Goal: Task Accomplishment & Management: Complete application form

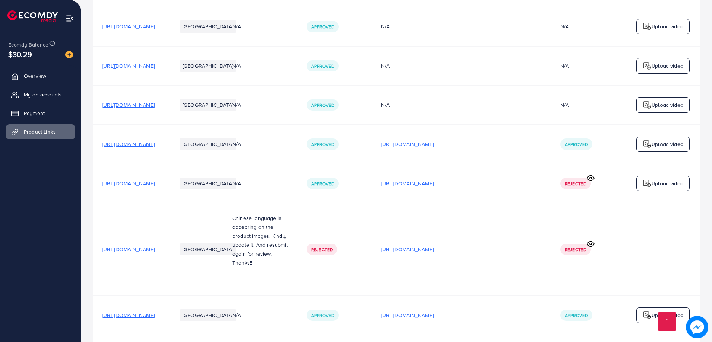
scroll to position [586, 0]
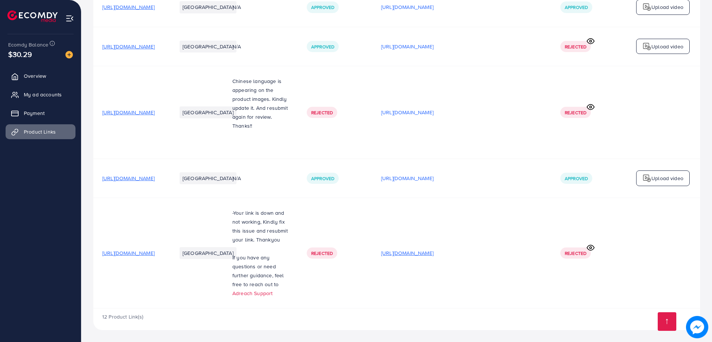
click at [434, 251] on p "[URL][DOMAIN_NAME]" at bounding box center [407, 253] width 52 height 9
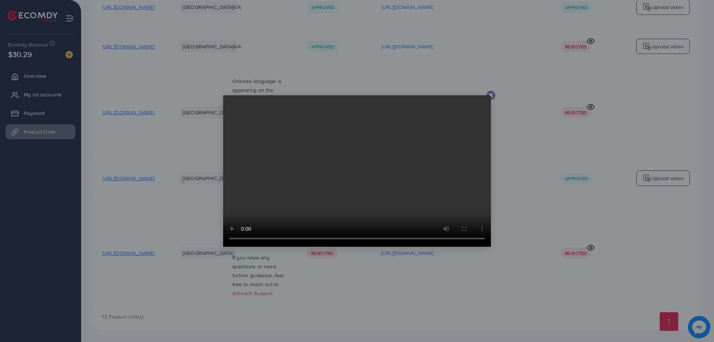
click at [493, 97] on icon at bounding box center [491, 95] width 6 height 6
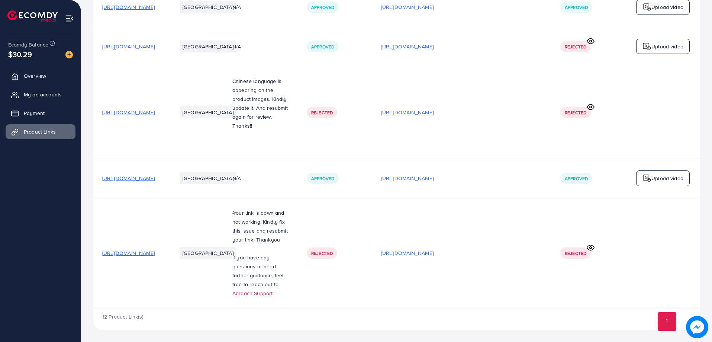
click at [155, 254] on span "[URL][DOMAIN_NAME]" at bounding box center [128, 252] width 52 height 7
click at [40, 137] on link "Product Links" at bounding box center [41, 131] width 70 height 15
click at [155, 253] on span "[URL][DOMAIN_NAME]" at bounding box center [128, 252] width 52 height 7
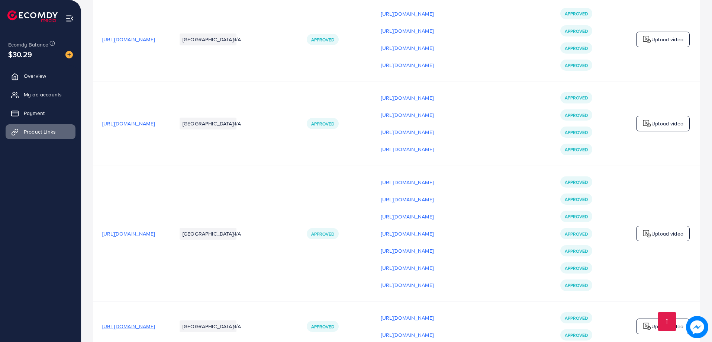
scroll to position [0, 0]
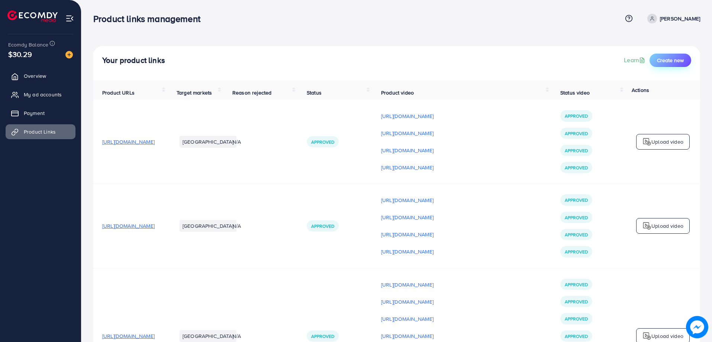
click at [665, 57] on span "Create new" at bounding box center [670, 60] width 27 height 7
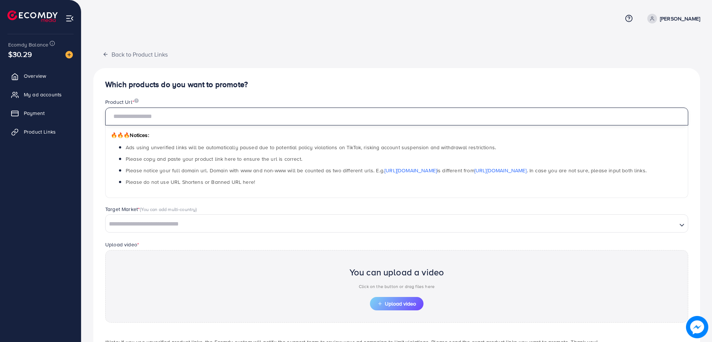
click at [268, 121] on input "text" at bounding box center [396, 117] width 583 height 18
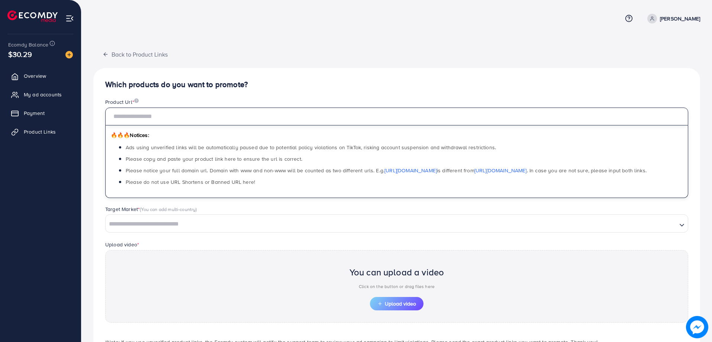
paste input "**********"
type input "**********"
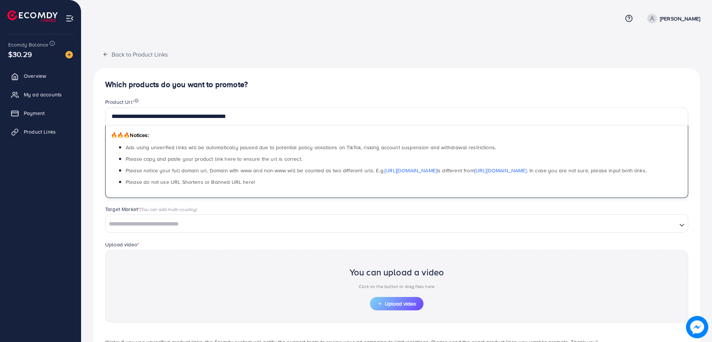
click at [283, 212] on div "Target Market * (You can add multi-country)" at bounding box center [396, 209] width 583 height 9
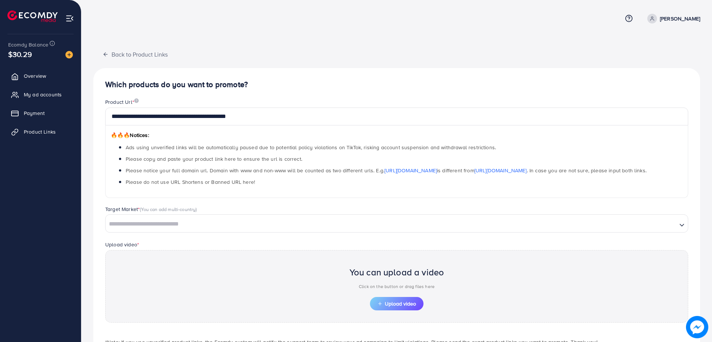
click at [235, 224] on input "Search for option" at bounding box center [391, 224] width 570 height 12
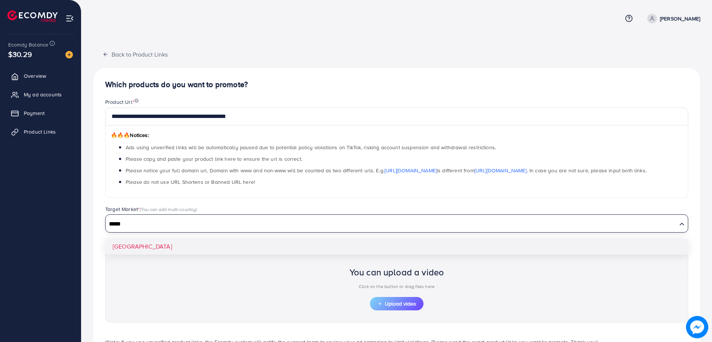
type input "*****"
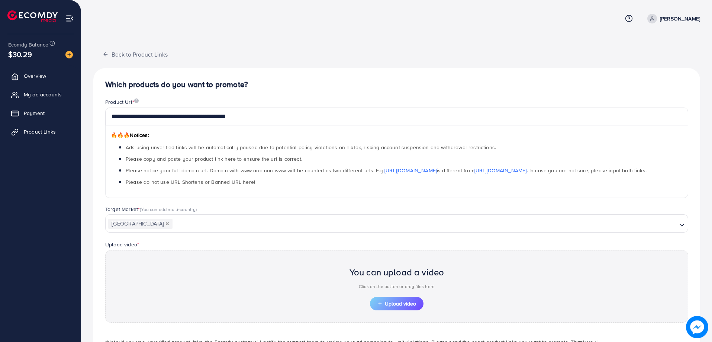
click at [184, 245] on div "**********" at bounding box center [396, 224] width 607 height 312
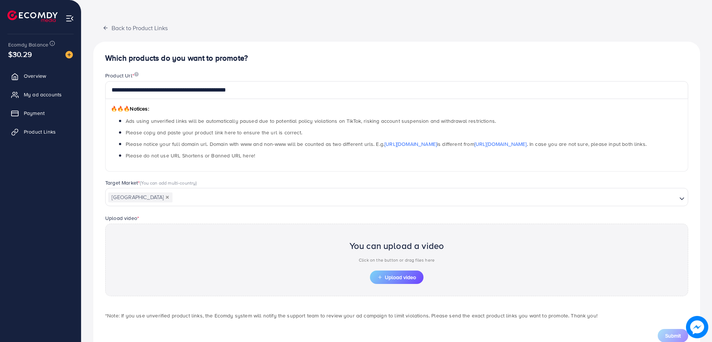
scroll to position [51, 0]
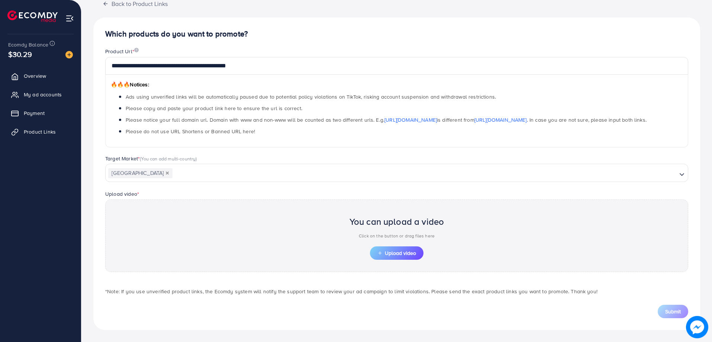
click at [376, 260] on div "You can upload a video Click on the button or drag files here Upload video" at bounding box center [396, 235] width 583 height 73
click at [385, 255] on span "Upload video" at bounding box center [397, 252] width 39 height 5
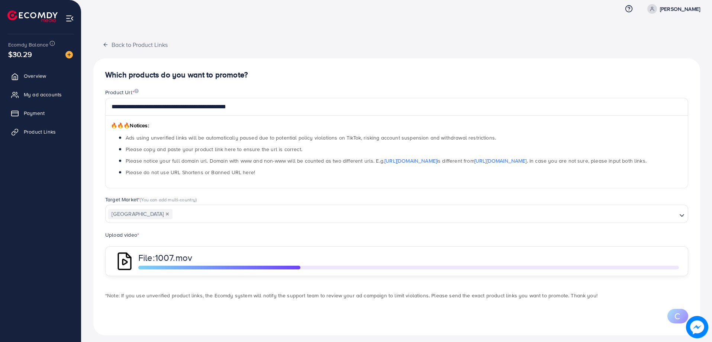
scroll to position [15, 0]
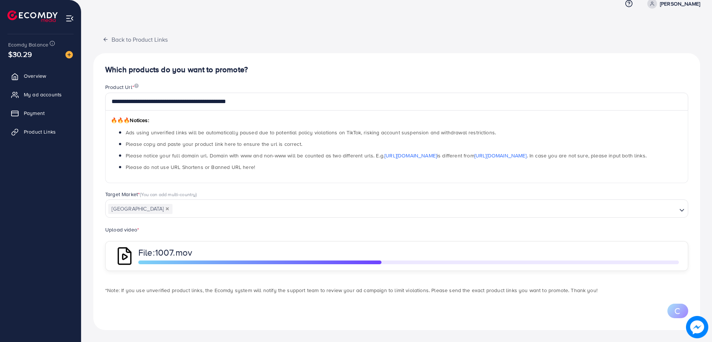
click at [407, 238] on div "Upload video * File: 1007.mov" at bounding box center [396, 248] width 595 height 46
click at [415, 228] on div "Upload video * File: 1007.mov" at bounding box center [396, 248] width 595 height 46
click at [435, 170] on li "Please do not use URL Shortens or Banned URL here!" at bounding box center [404, 167] width 557 height 9
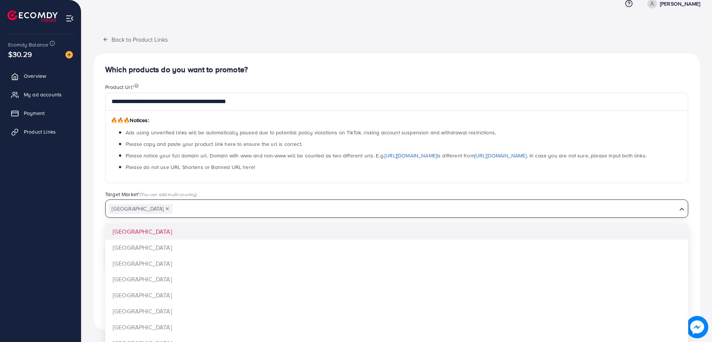
click at [436, 199] on div "Pakistan Loading..." at bounding box center [396, 208] width 583 height 18
click at [433, 186] on div "**********" at bounding box center [396, 136] width 595 height 107
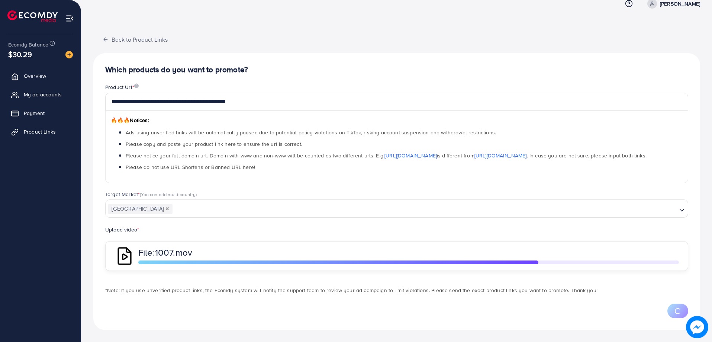
click at [436, 71] on h4 "Which products do you want to promote?" at bounding box center [396, 69] width 583 height 9
click at [435, 70] on h4 "Which products do you want to promote?" at bounding box center [396, 69] width 583 height 9
click at [415, 29] on div "**********" at bounding box center [396, 163] width 631 height 357
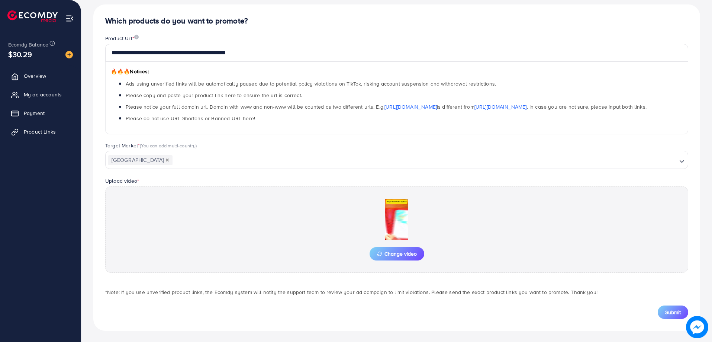
scroll to position [64, 0]
click at [360, 136] on div "**********" at bounding box center [396, 87] width 595 height 107
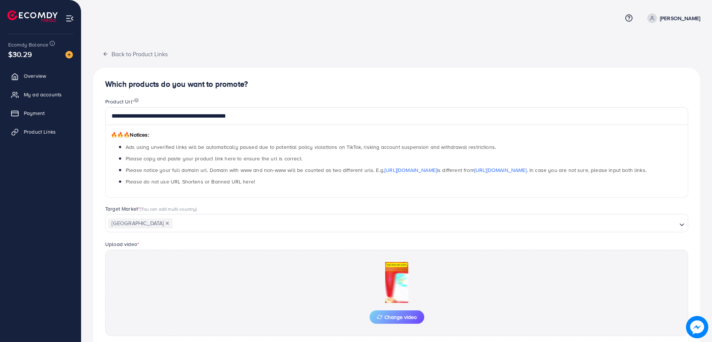
scroll to position [0, 0]
click at [356, 35] on div "**********" at bounding box center [396, 203] width 631 height 406
drag, startPoint x: 238, startPoint y: 13, endPoint x: 230, endPoint y: 13, distance: 8.6
click at [237, 13] on div "Help Center Contact Support Term and policy About Us [PERSON_NAME] Profile Log …" at bounding box center [396, 18] width 607 height 19
click at [150, 13] on div "Help Center Contact Support Term and policy About Us [PERSON_NAME] Profile Log …" at bounding box center [396, 18] width 607 height 19
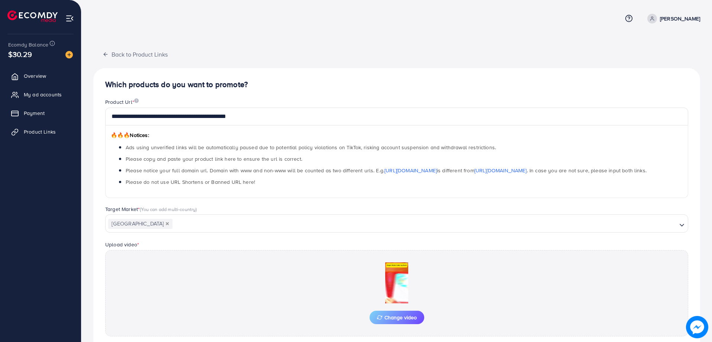
drag, startPoint x: 244, startPoint y: 29, endPoint x: 317, endPoint y: 28, distance: 73.7
click at [245, 29] on nav "Help Center Contact Support Term and policy About Us [PERSON_NAME] Profile Log …" at bounding box center [396, 18] width 607 height 26
click at [319, 28] on nav "Help Center Contact Support Term and policy About Us [PERSON_NAME] Profile Log …" at bounding box center [396, 18] width 607 height 26
click at [427, 25] on div "Help Center Contact Support Term and policy About Us [PERSON_NAME] Profile Log …" at bounding box center [396, 18] width 607 height 19
click at [571, 31] on nav "Help Center Contact Support Term and policy About Us [PERSON_NAME] Profile Log …" at bounding box center [396, 18] width 607 height 26
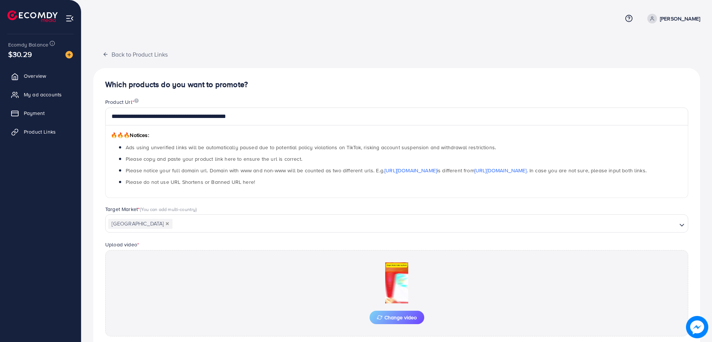
click at [585, 6] on nav "Help Center Contact Support Term and policy About Us [PERSON_NAME] Profile Log …" at bounding box center [396, 18] width 607 height 26
click at [519, 31] on nav "Help Center Contact Support Term and policy About Us [PERSON_NAME] Profile Log …" at bounding box center [396, 18] width 607 height 26
click at [366, 17] on div "Help Center Contact Support Term and policy About Us [PERSON_NAME] Profile Log …" at bounding box center [396, 18] width 607 height 19
click at [145, 15] on div "Help Center Contact Support Term and policy About Us [PERSON_NAME] Profile Log …" at bounding box center [396, 18] width 607 height 19
click at [199, 14] on div "Help Center Contact Support Term and policy About Us [PERSON_NAME] Profile Log …" at bounding box center [396, 18] width 607 height 19
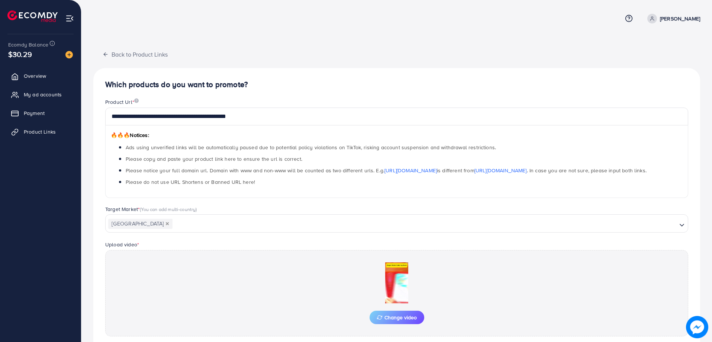
click at [145, 13] on div "Help Center Contact Support Term and policy About Us [PERSON_NAME] Profile Log …" at bounding box center [396, 18] width 607 height 19
click at [148, 25] on div "Help Center Contact Support Term and policy About Us [PERSON_NAME] Profile Log …" at bounding box center [396, 18] width 607 height 19
click at [247, 18] on div "Help Center Contact Support Term and policy About Us [PERSON_NAME] Profile Log …" at bounding box center [396, 18] width 607 height 19
click at [351, 16] on div "Help Center Contact Support Term and policy About Us [PERSON_NAME] Profile Log …" at bounding box center [396, 18] width 607 height 19
click at [402, 22] on div "Help Center Contact Support Term and policy About Us [PERSON_NAME] Profile Log …" at bounding box center [396, 18] width 607 height 19
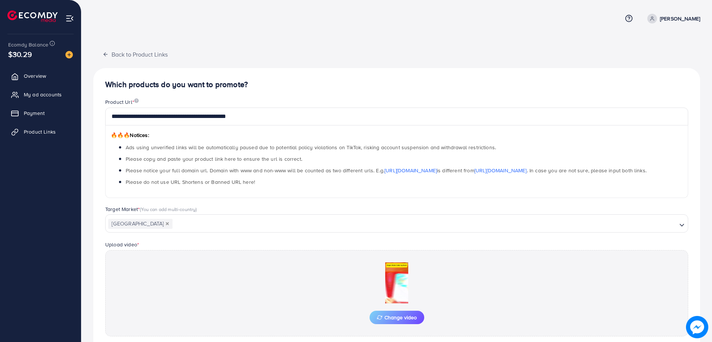
click at [490, 22] on div "Help Center Contact Support Term and policy About Us [PERSON_NAME] Profile Log …" at bounding box center [396, 18] width 607 height 19
click at [580, 0] on div "**********" at bounding box center [396, 203] width 631 height 406
click at [534, 13] on div "Help Center Contact Support Term and policy About Us [PERSON_NAME] Profile Log …" at bounding box center [396, 18] width 607 height 19
click at [395, 13] on div "Help Center Contact Support Term and policy About Us [PERSON_NAME] Profile Log …" at bounding box center [396, 18] width 607 height 19
click at [327, 15] on div "Help Center Contact Support Term and policy About Us [PERSON_NAME] Profile Log …" at bounding box center [396, 18] width 607 height 19
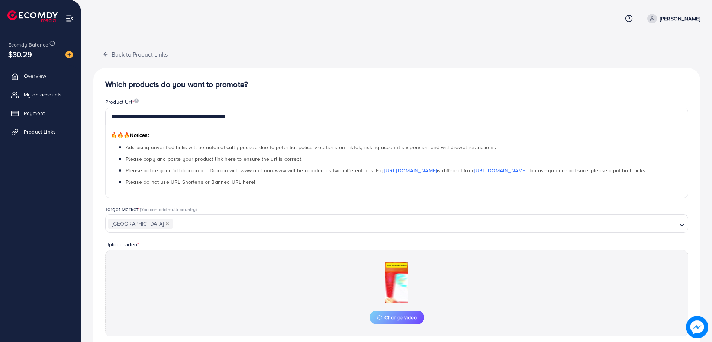
click at [223, 13] on div "Help Center Contact Support Term and policy About Us [PERSON_NAME] Profile Log …" at bounding box center [396, 18] width 607 height 19
click at [146, 12] on div "Help Center Contact Support Term and policy About Us [PERSON_NAME] Profile Log …" at bounding box center [396, 18] width 607 height 19
click at [228, 15] on div "Help Center Contact Support Term and policy About Us [PERSON_NAME] Profile Log …" at bounding box center [396, 18] width 607 height 19
click at [317, 23] on div "Help Center Contact Support Term and policy About Us [PERSON_NAME] Profile Log …" at bounding box center [396, 18] width 607 height 19
click at [394, 22] on div "Help Center Contact Support Term and policy About Us [PERSON_NAME] Profile Log …" at bounding box center [396, 18] width 607 height 19
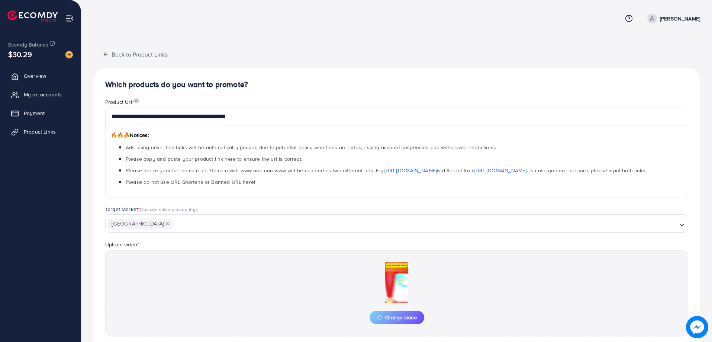
click at [465, 13] on div "Help Center Contact Support Term and policy About Us [PERSON_NAME] Profile Log …" at bounding box center [396, 18] width 607 height 19
click at [583, 8] on nav "Help Center Contact Support Term and policy About Us [PERSON_NAME] Profile Log …" at bounding box center [396, 18] width 607 height 26
drag, startPoint x: 493, startPoint y: 21, endPoint x: 432, endPoint y: 21, distance: 61.0
click at [491, 21] on div "Help Center Contact Support Term and policy About Us [PERSON_NAME] Profile Log …" at bounding box center [396, 18] width 607 height 19
click at [427, 20] on div "Help Center Contact Support Term and policy About Us [PERSON_NAME] Profile Log …" at bounding box center [396, 18] width 607 height 19
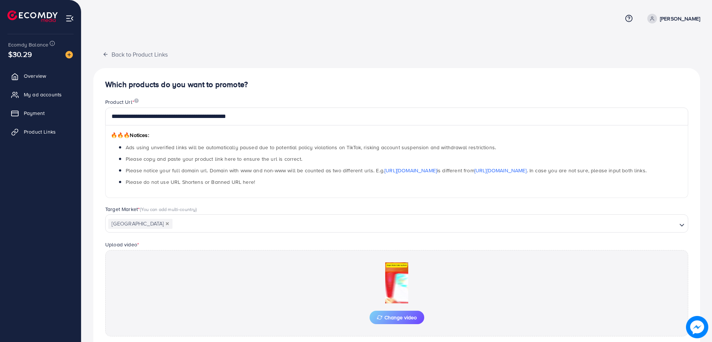
click at [336, 11] on div "Help Center Contact Support Term and policy About Us [PERSON_NAME] Profile Log …" at bounding box center [396, 18] width 607 height 19
click at [275, 11] on div "Help Center Contact Support Term and policy About Us [PERSON_NAME] Profile Log …" at bounding box center [396, 18] width 607 height 19
click at [336, 65] on div "**********" at bounding box center [396, 220] width 607 height 348
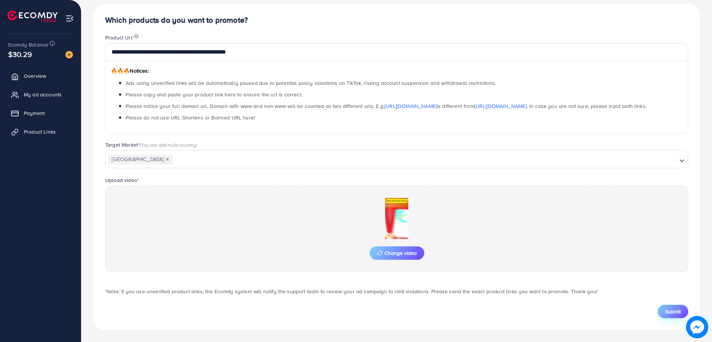
click at [669, 310] on span "Submit" at bounding box center [674, 311] width 16 height 7
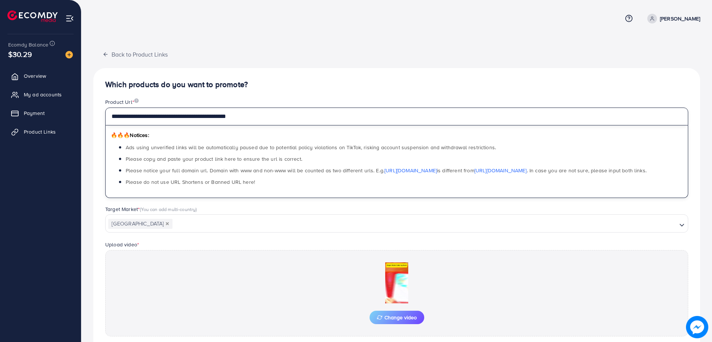
click at [268, 113] on input "**********" at bounding box center [396, 117] width 583 height 18
paste input "*****"
type input "**********"
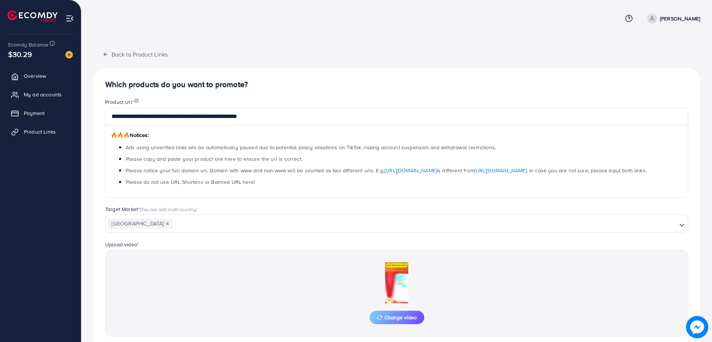
click at [293, 94] on div "**********" at bounding box center [396, 231] width 607 height 326
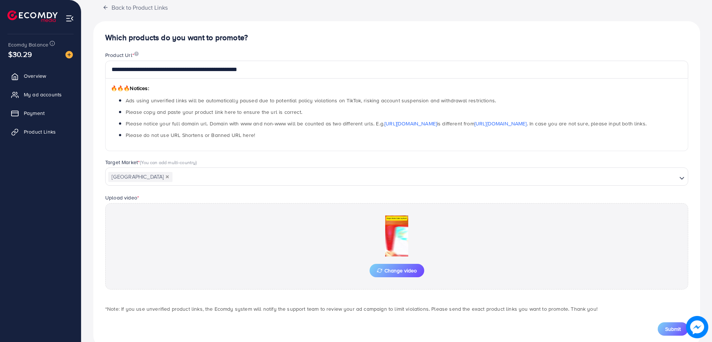
scroll to position [64, 0]
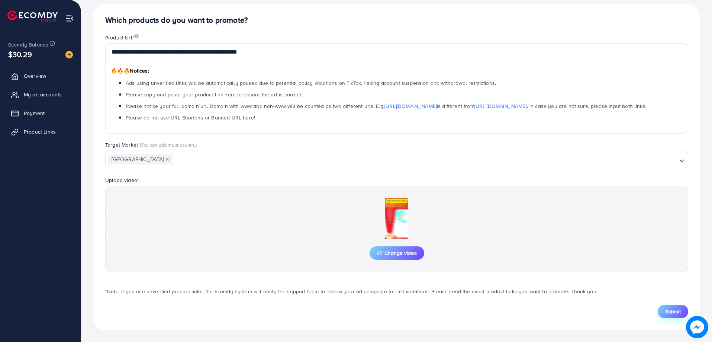
click at [677, 312] on span "Submit" at bounding box center [674, 311] width 16 height 7
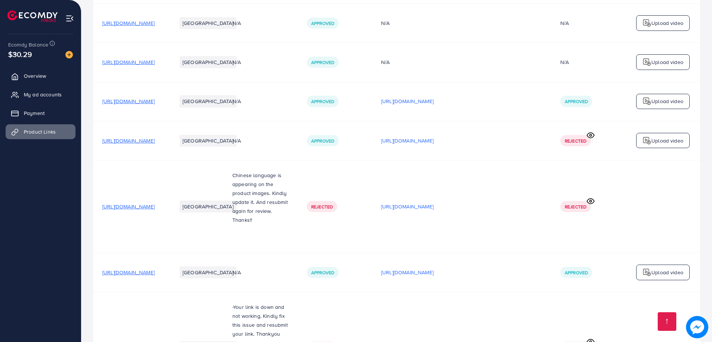
scroll to position [476, 0]
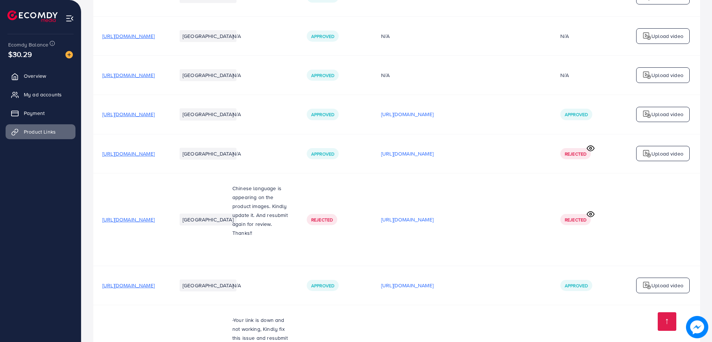
click at [0, 210] on ul "Overview My ad accounts Payment Product Links" at bounding box center [40, 184] width 81 height 238
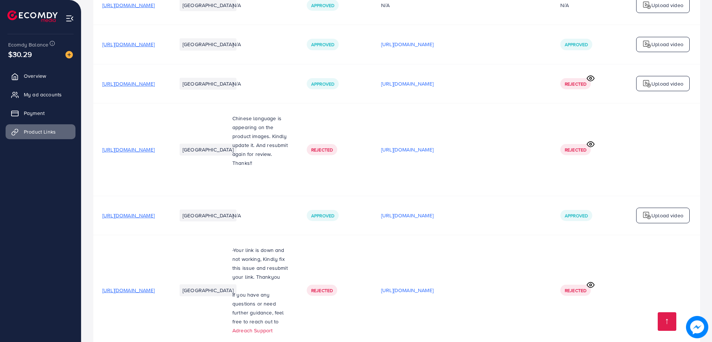
scroll to position [625, 0]
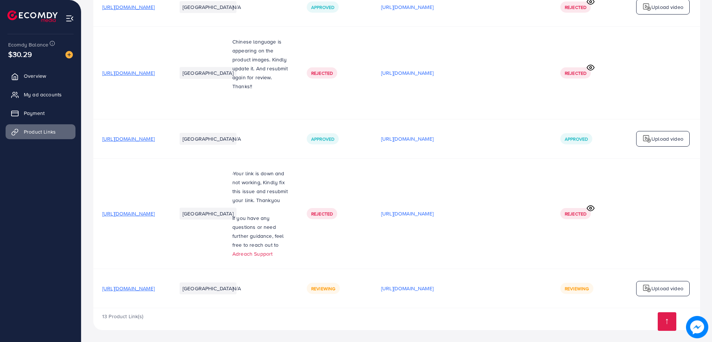
click at [168, 177] on td "[URL][DOMAIN_NAME]" at bounding box center [130, 213] width 74 height 110
click at [168, 183] on td "[URL][DOMAIN_NAME]" at bounding box center [130, 213] width 74 height 110
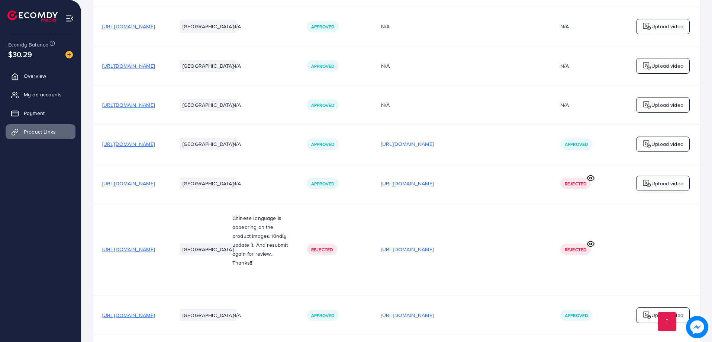
scroll to position [625, 0]
